Goal: Task Accomplishment & Management: Complete application form

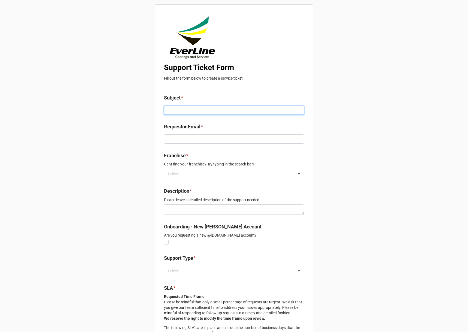
click at [192, 111] on input at bounding box center [234, 110] width 140 height 9
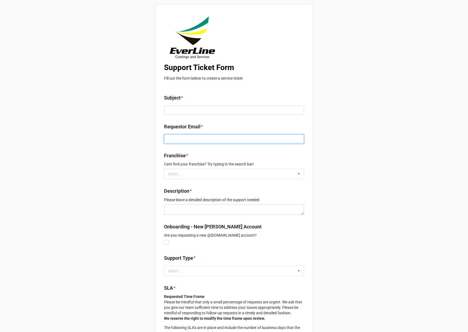
click at [192, 137] on input at bounding box center [234, 138] width 140 height 9
click at [111, 160] on div "Support Ticket Form Fill out the form below to create a service ticket Subject …" at bounding box center [234, 248] width 468 height 497
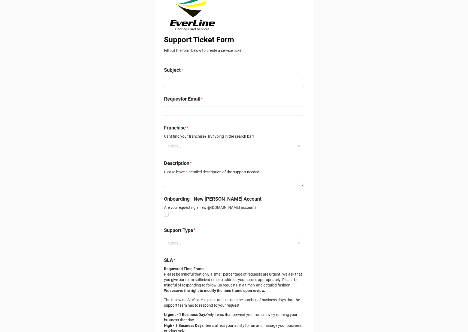
scroll to position [73, 0]
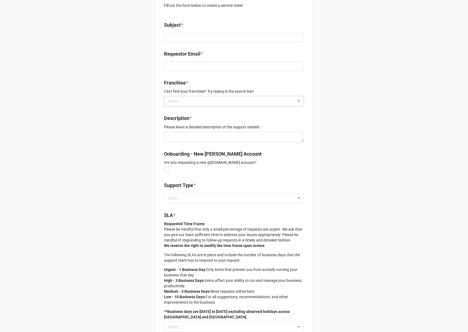
click at [207, 96] on div "Select ... No results found." at bounding box center [234, 101] width 140 height 10
click at [340, 117] on div "Support Ticket Form Fill out the form below to create a service ticket Subject …" at bounding box center [234, 175] width 468 height 497
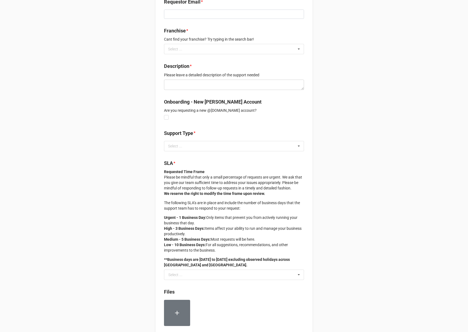
scroll to position [145, 0]
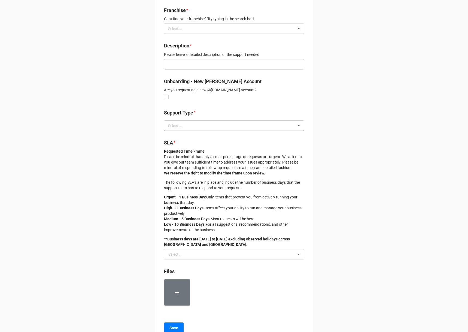
click at [259, 126] on div "Select ... No results found." at bounding box center [234, 125] width 140 height 10
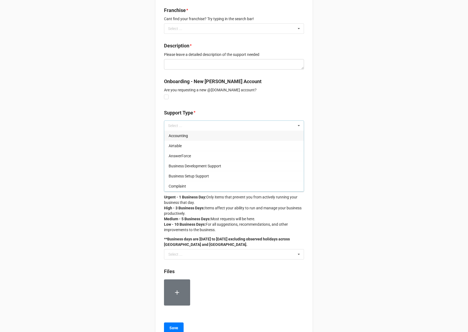
click at [187, 136] on div "Accounting" at bounding box center [233, 135] width 139 height 10
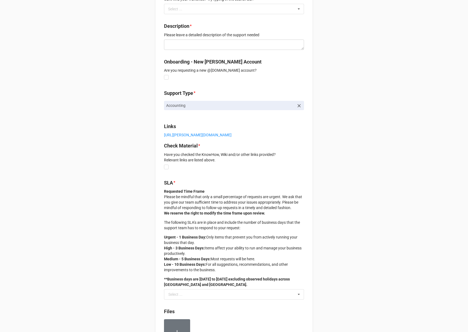
scroll to position [218, 0]
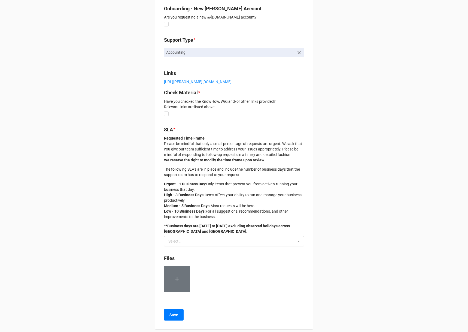
click at [230, 90] on b "Check Material *" at bounding box center [234, 94] width 140 height 10
drag, startPoint x: 383, startPoint y: 99, endPoint x: 378, endPoint y: 96, distance: 5.2
click at [382, 98] on div "Support Ticket Form Fill out the form below to create a service ticket Subject …" at bounding box center [234, 60] width 468 height 556
click at [259, 158] on strong "We reserve the right to modify the time frame upon review." at bounding box center [214, 160] width 101 height 4
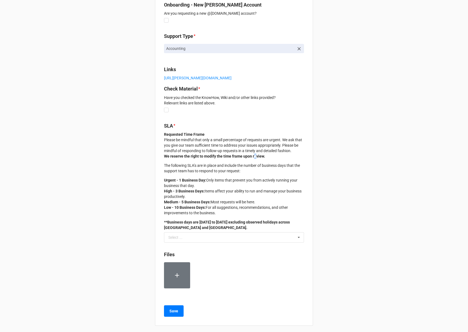
scroll to position [224, 0]
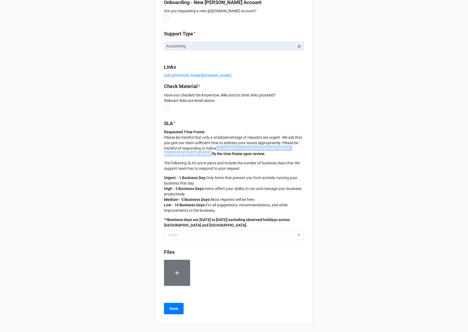
drag, startPoint x: 213, startPoint y: 151, endPoint x: 211, endPoint y: 148, distance: 3.0
click at [213, 150] on p "Requested Time Frame Please be mindful that only a small percentage of requests…" at bounding box center [234, 142] width 140 height 27
click at [198, 141] on p "Requested Time Frame Please be mindful that only a small percentage of requests…" at bounding box center [234, 142] width 140 height 27
click at [187, 135] on p "Requested Time Frame Please be mindful that only a small percentage of requests…" at bounding box center [234, 142] width 140 height 27
drag, startPoint x: 167, startPoint y: 135, endPoint x: 205, endPoint y: 150, distance: 41.4
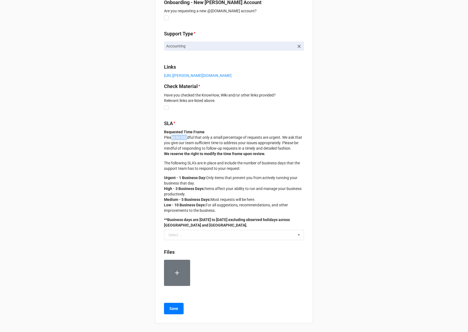
click at [184, 139] on p "Requested Time Frame Please be mindful that only a small percentage of requests…" at bounding box center [234, 142] width 140 height 27
click at [210, 151] on strong "We reserve the right to modify the time frame upon review." at bounding box center [214, 153] width 101 height 4
click at [269, 203] on p "Urgent - 1 Business Day: Only items that prevent you from actively running your…" at bounding box center [234, 194] width 140 height 38
click at [199, 225] on p "**Business days are [DATE] to [DATE] excluding observed holidays across [GEOGRA…" at bounding box center [234, 222] width 140 height 11
click at [194, 226] on p "**Business days are [DATE] to [DATE] excluding observed holidays across [GEOGRA…" at bounding box center [234, 222] width 140 height 11
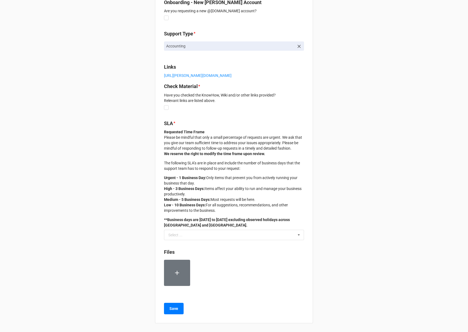
drag, startPoint x: 194, startPoint y: 226, endPoint x: 198, endPoint y: 215, distance: 12.3
click at [194, 225] on p "**Business days are [DATE] to [DATE] excluding observed holidays across [GEOGRA…" at bounding box center [234, 222] width 140 height 11
drag, startPoint x: 167, startPoint y: 178, endPoint x: 182, endPoint y: 179, distance: 14.5
click at [182, 179] on div "Support Ticket Form Fill out the form below to create a service ticket Subject …" at bounding box center [234, 51] width 158 height 543
click at [192, 227] on strong "**Business days are [DATE] to [DATE] excluding observed holidays across [GEOGRA…" at bounding box center [227, 222] width 126 height 10
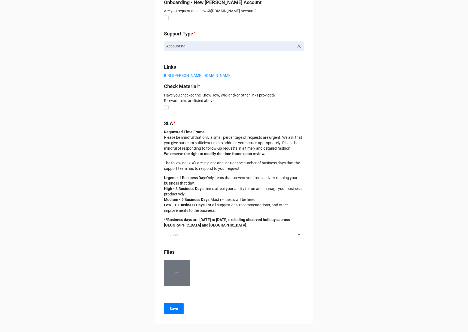
click at [193, 227] on p "**Business days are [DATE] to [DATE] excluding observed holidays across [GEOGRA…" at bounding box center [234, 222] width 140 height 11
click at [193, 226] on strong "**Business days are [DATE] to [DATE] excluding observed holidays across [GEOGRA…" at bounding box center [227, 222] width 126 height 10
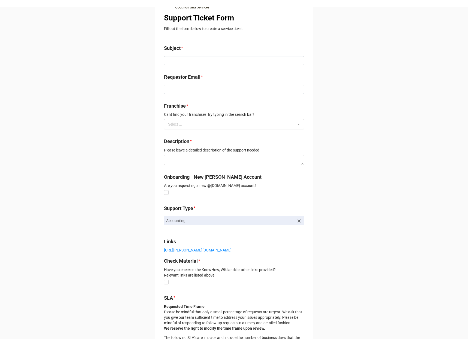
scroll to position [42, 0]
